Goal: Transaction & Acquisition: Purchase product/service

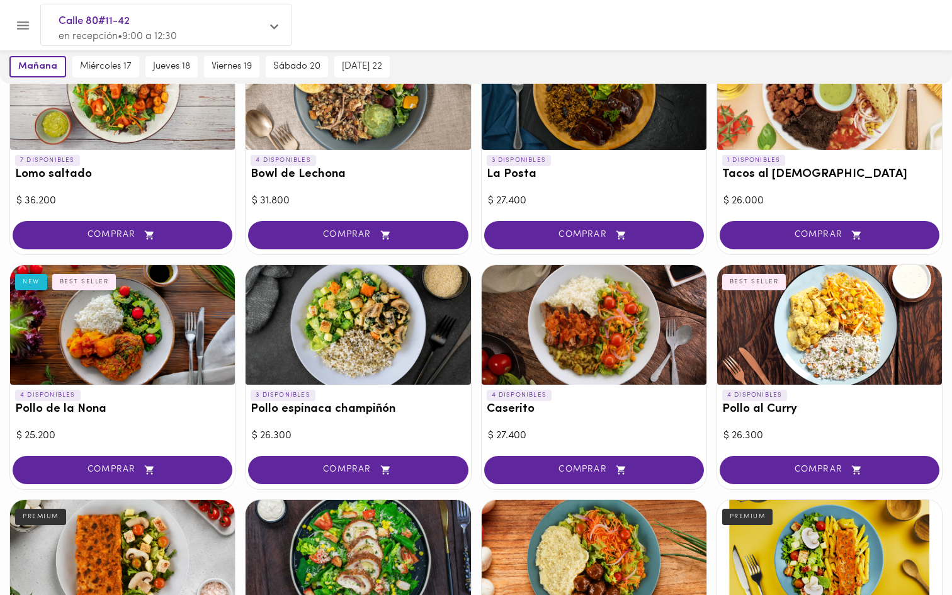
scroll to position [399, 0]
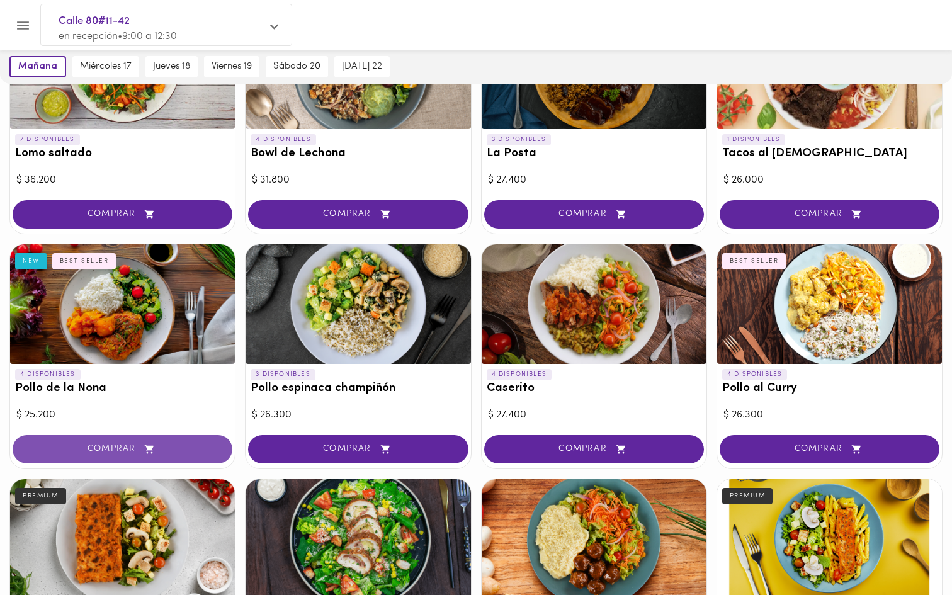
click at [145, 448] on icon "button" at bounding box center [150, 449] width 16 height 11
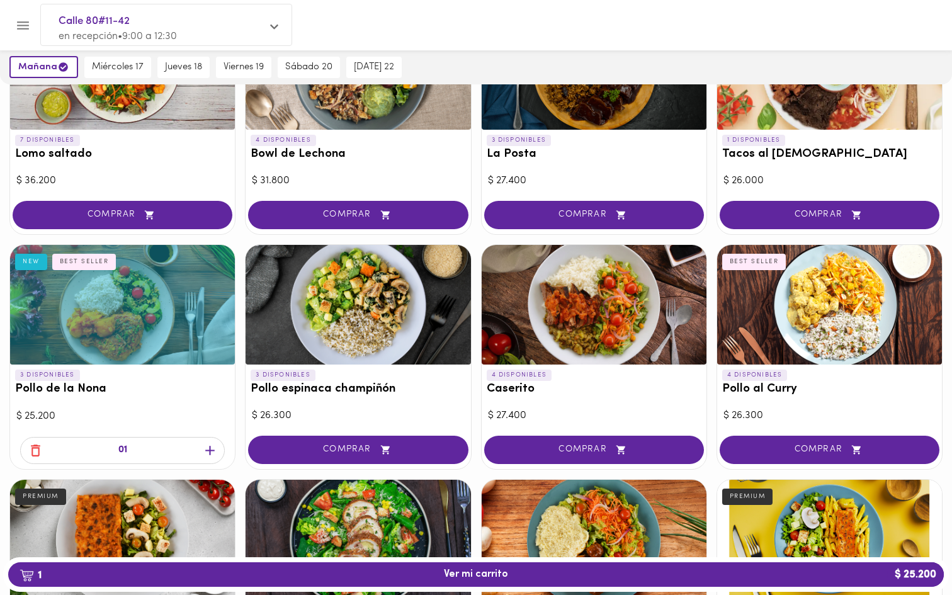
scroll to position [399, 0]
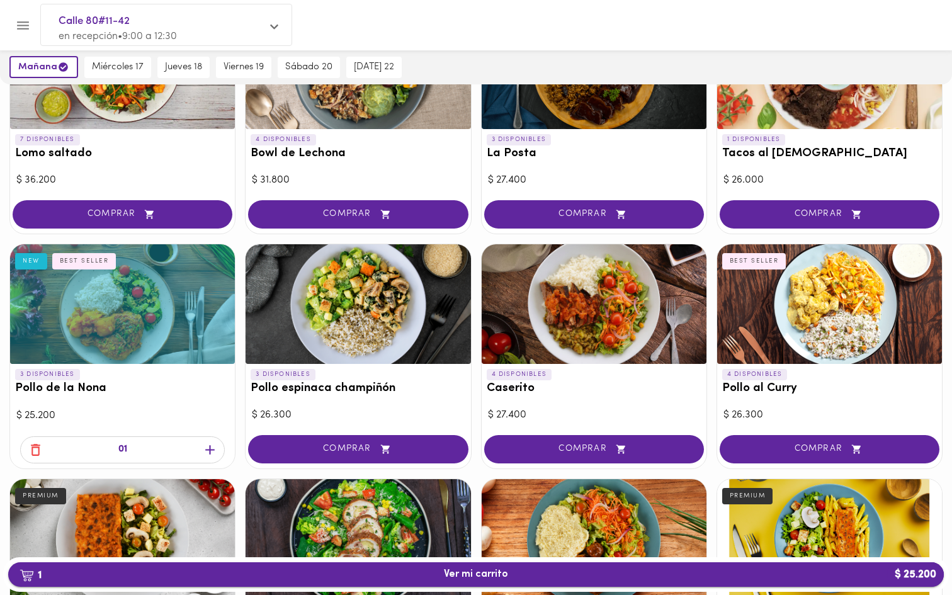
click at [471, 581] on button "1 Ver mi carrito $ 25.200" at bounding box center [476, 574] width 936 height 25
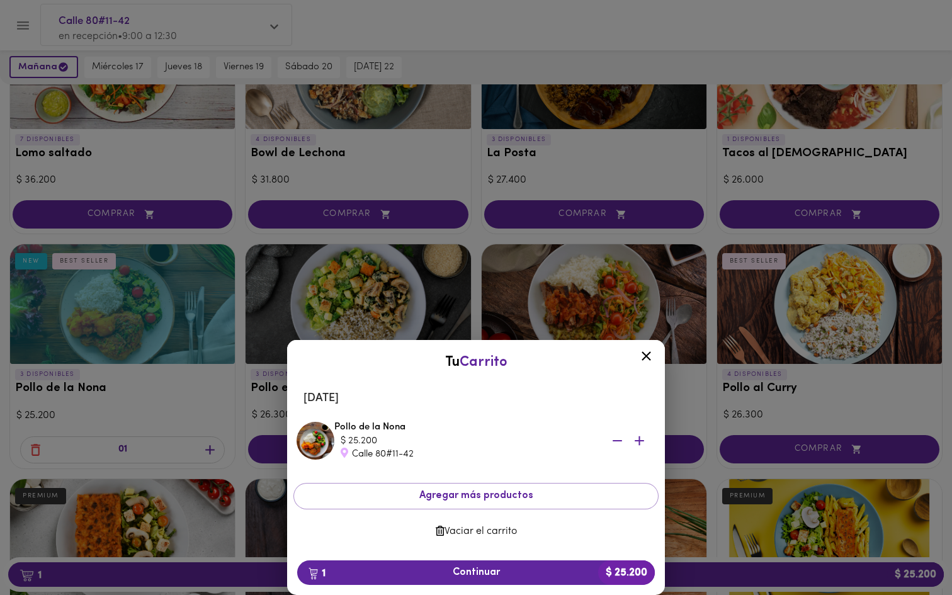
click at [310, 439] on img at bounding box center [316, 441] width 38 height 38
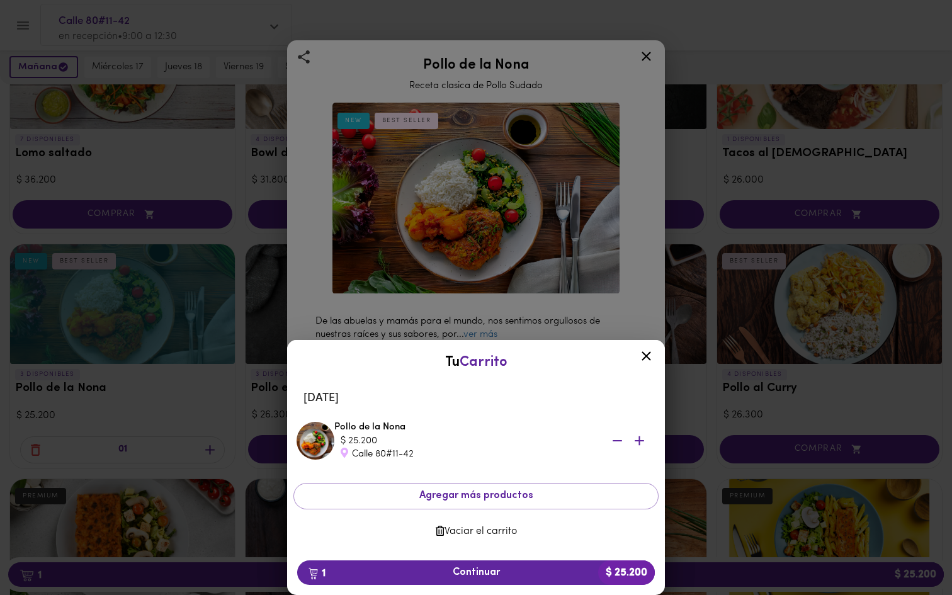
click at [644, 354] on icon at bounding box center [646, 355] width 9 height 9
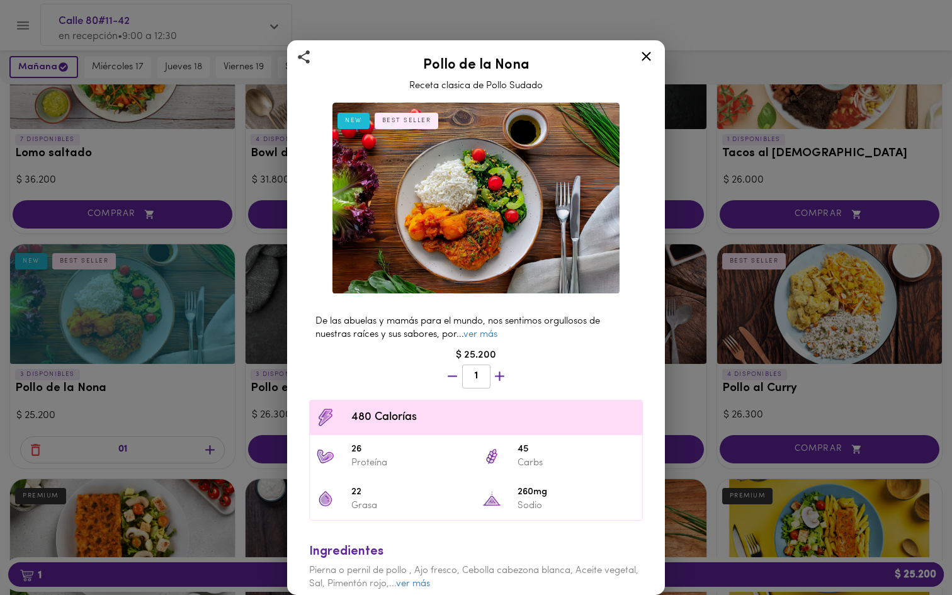
click at [649, 59] on icon at bounding box center [646, 56] width 9 height 9
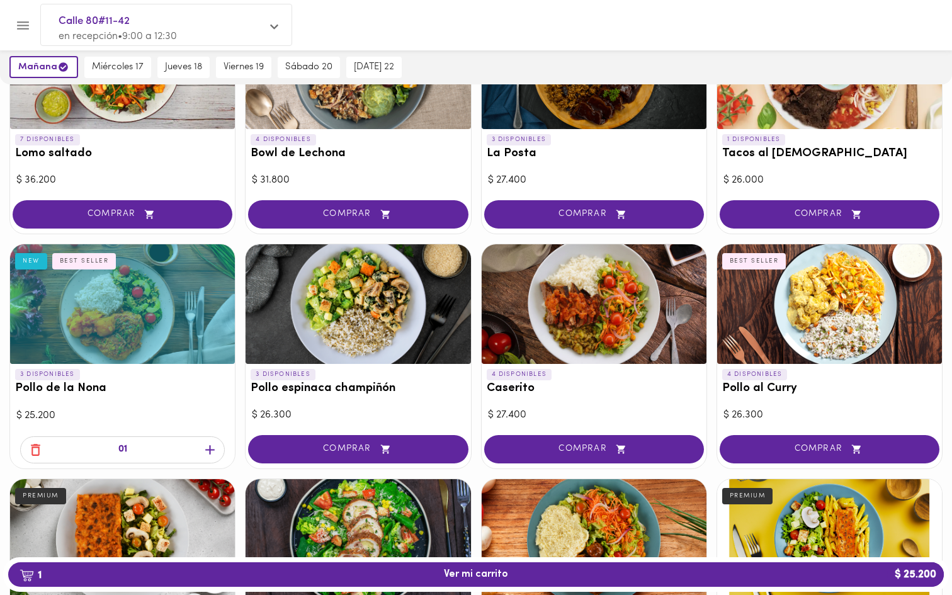
click at [364, 298] on div at bounding box center [358, 304] width 225 height 120
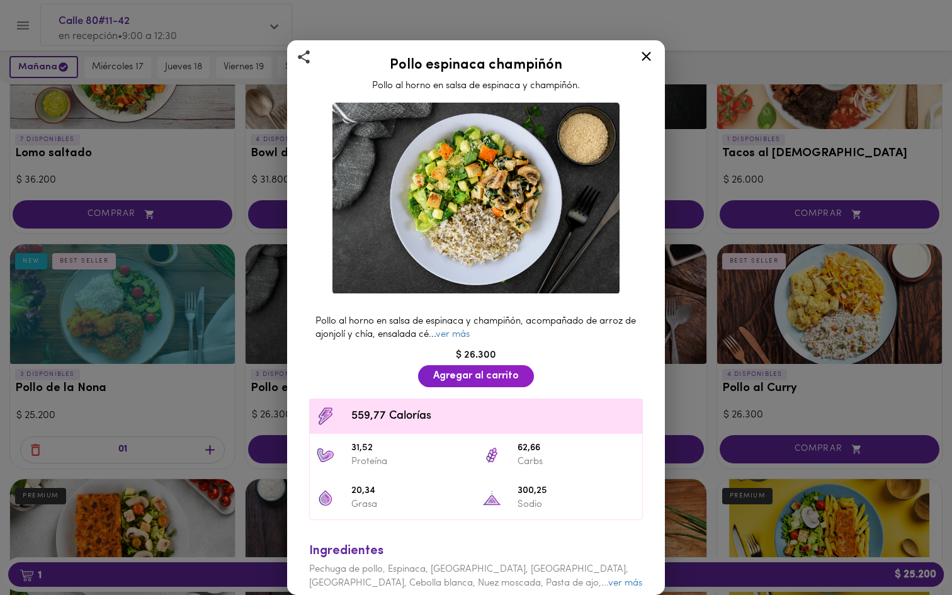
click at [647, 56] on icon at bounding box center [646, 56] width 9 height 9
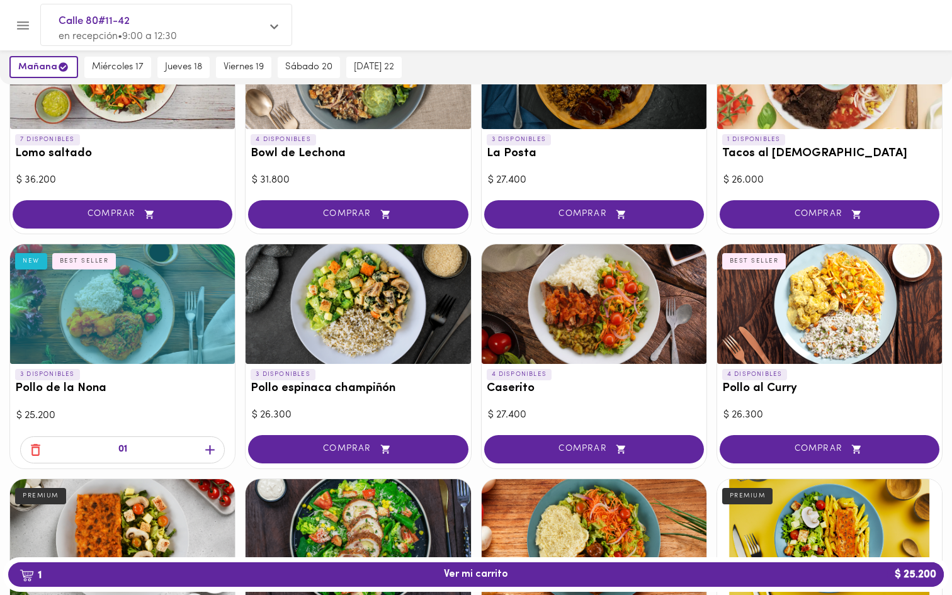
click at [34, 449] on icon "button" at bounding box center [36, 450] width 16 height 16
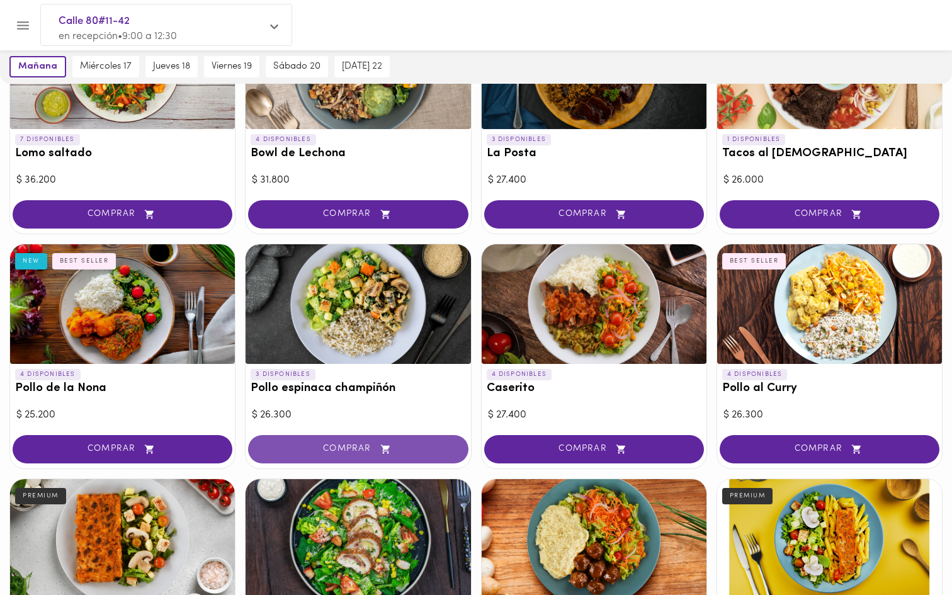
click at [350, 446] on span "COMPRAR" at bounding box center [358, 449] width 188 height 11
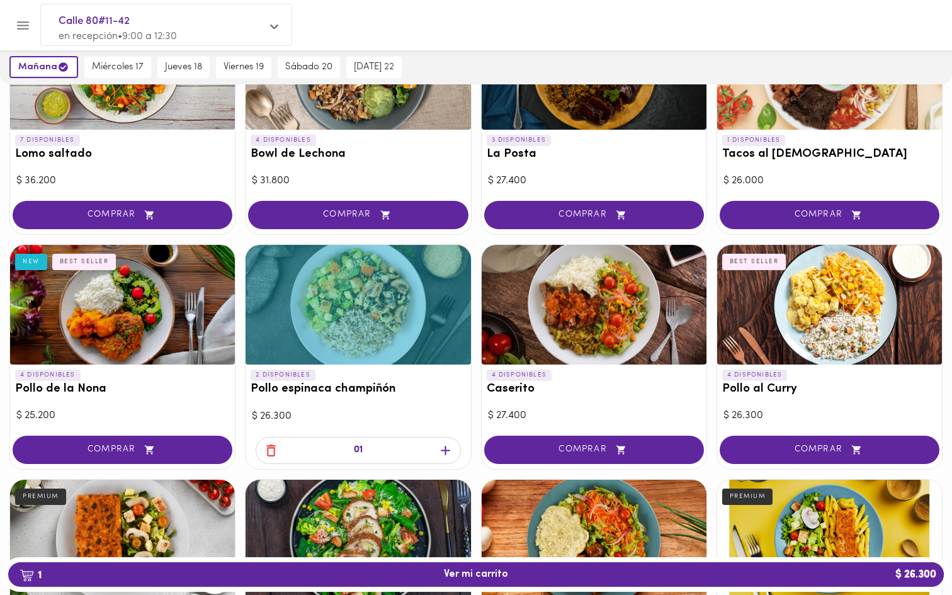
scroll to position [399, 0]
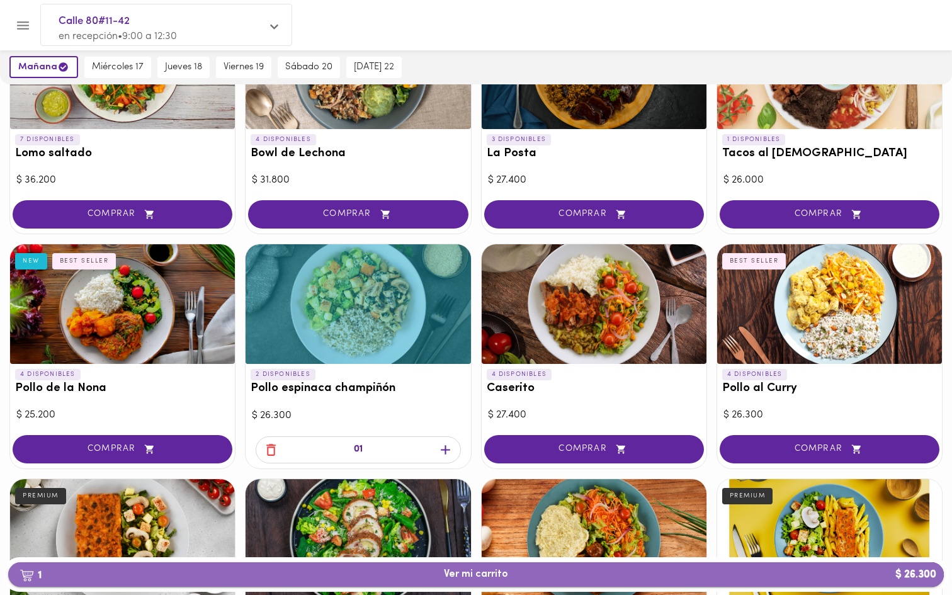
click at [453, 575] on span "1 Ver mi carrito $ 26.300" at bounding box center [476, 575] width 64 height 12
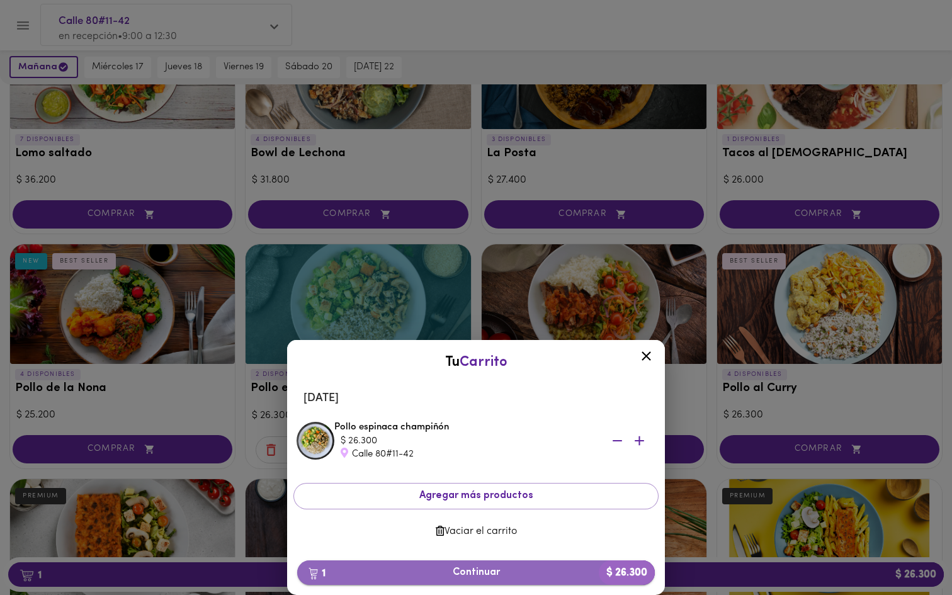
click at [506, 575] on span "1 Continuar $ 26.300" at bounding box center [475, 573] width 337 height 12
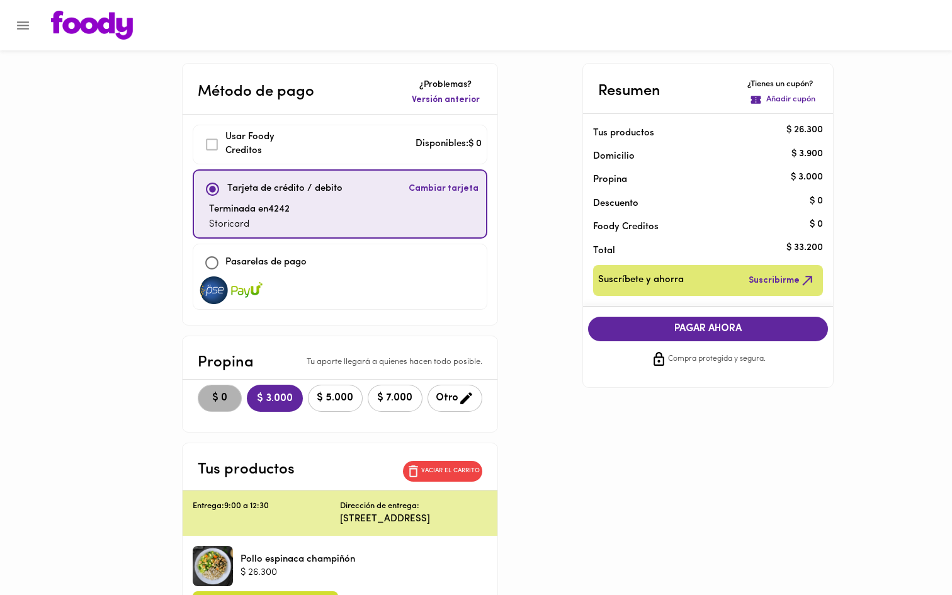
click at [206, 396] on span "$ 0" at bounding box center [220, 398] width 28 height 12
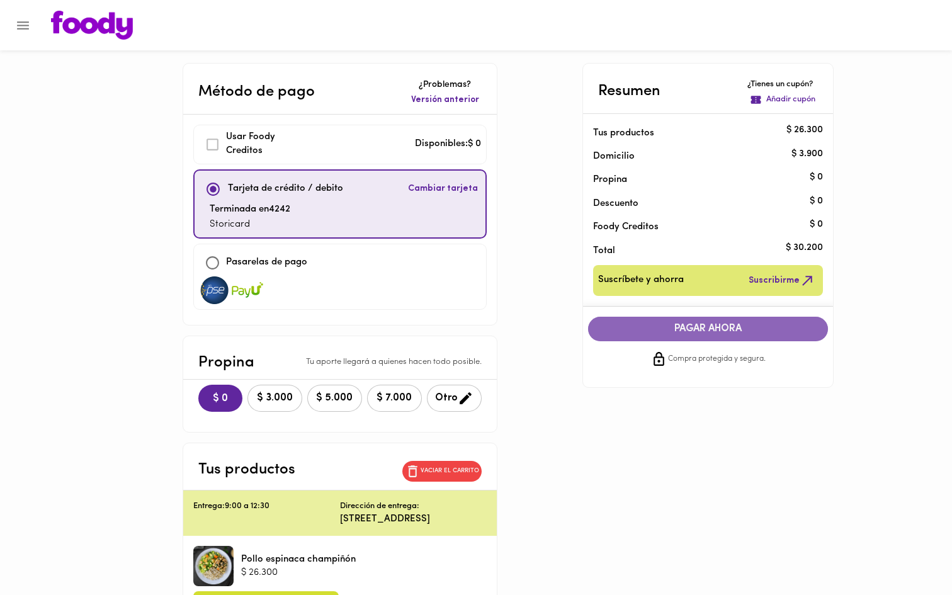
click at [734, 329] on span "PAGAR AHORA" at bounding box center [708, 329] width 215 height 12
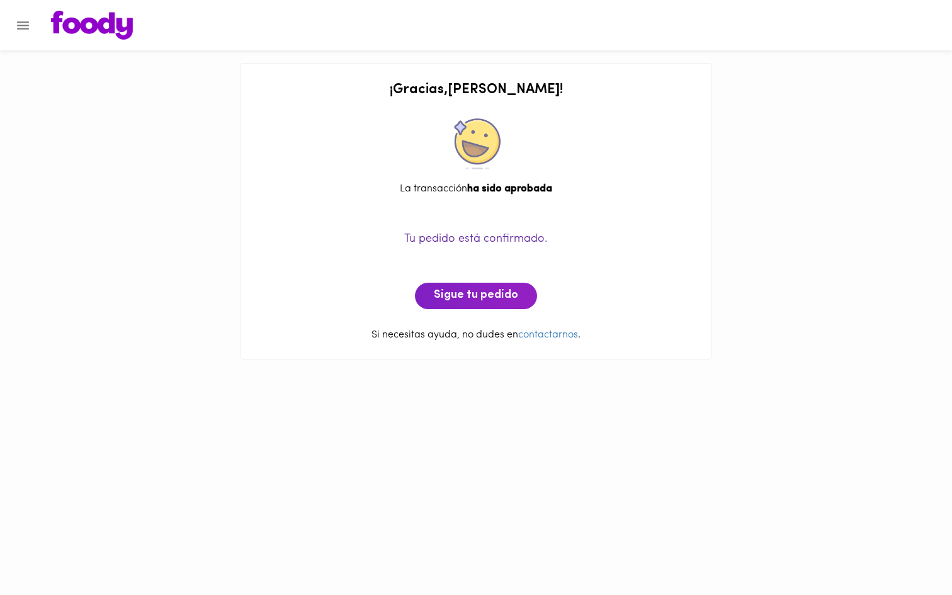
click at [22, 23] on icon "Menu" at bounding box center [23, 26] width 16 height 16
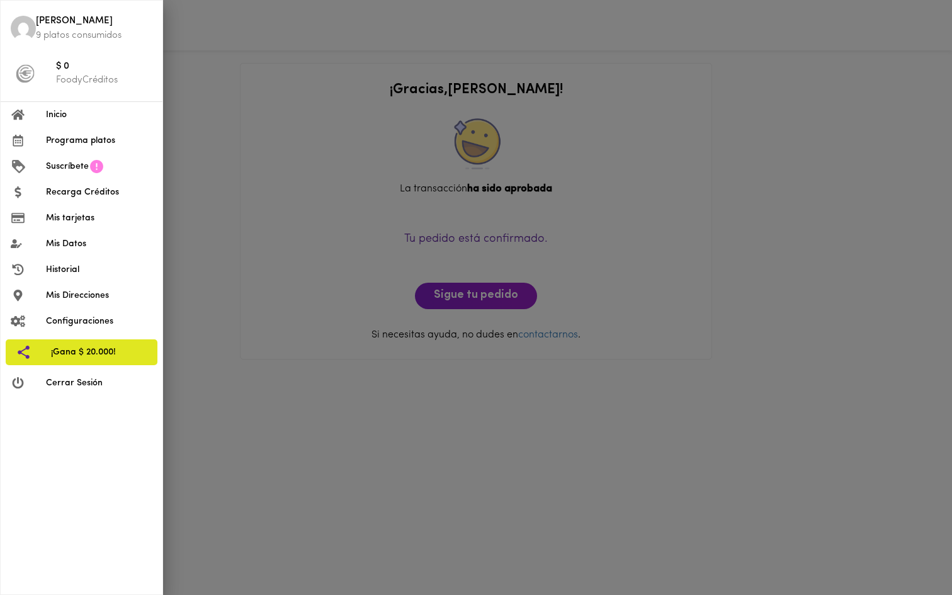
click at [239, 118] on div at bounding box center [476, 297] width 952 height 595
